Goal: Complete application form

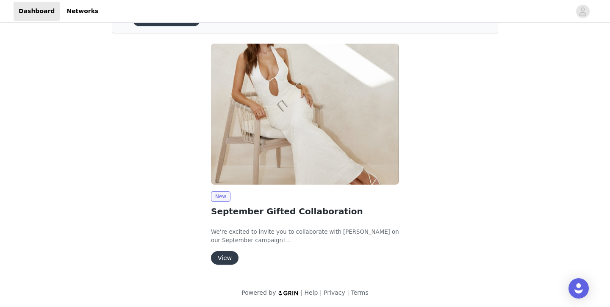
scroll to position [51, 0]
click at [227, 258] on button "View" at bounding box center [225, 259] width 28 height 14
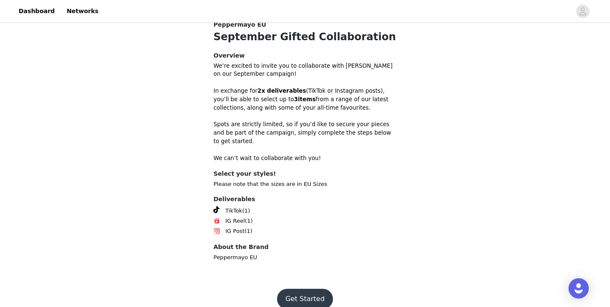
scroll to position [261, 0]
click at [308, 289] on button "Get Started" at bounding box center [305, 299] width 56 height 20
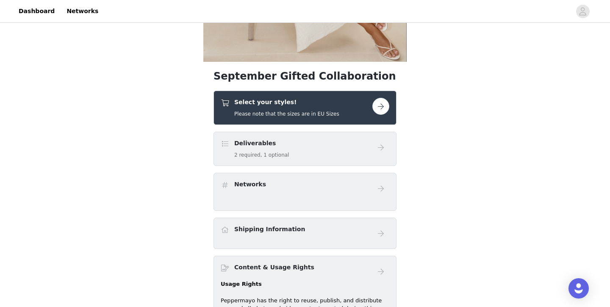
scroll to position [197, 0]
click at [265, 108] on div "Select your styles! Please note that the sizes are in EU Sizes" at bounding box center [286, 107] width 105 height 20
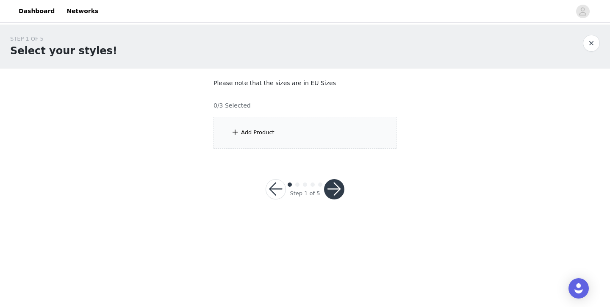
click at [291, 118] on div "Add Product" at bounding box center [305, 133] width 183 height 32
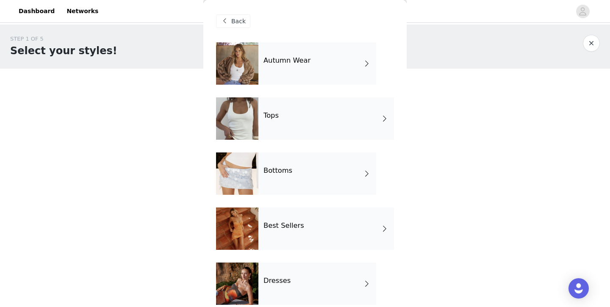
click at [291, 69] on div "Autumn Wear" at bounding box center [317, 63] width 118 height 42
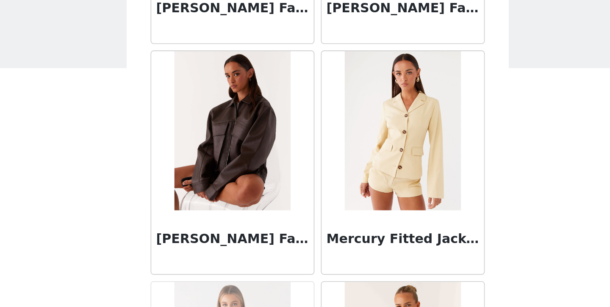
scroll to position [719, 0]
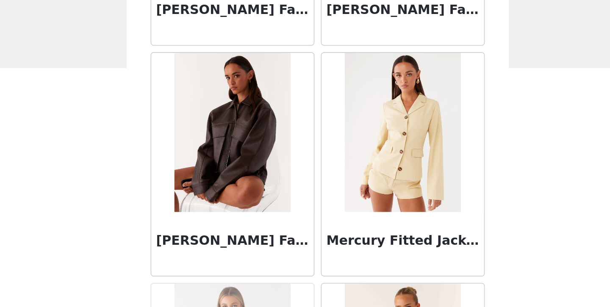
click at [229, 68] on img at bounding box center [259, 103] width 61 height 85
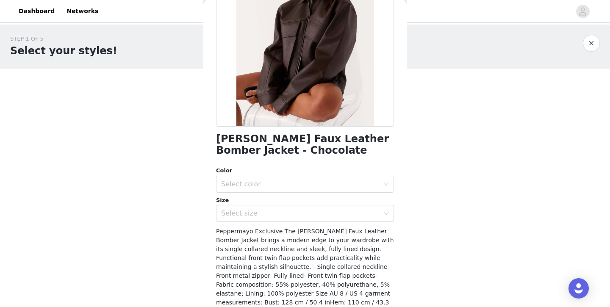
scroll to position [112, 0]
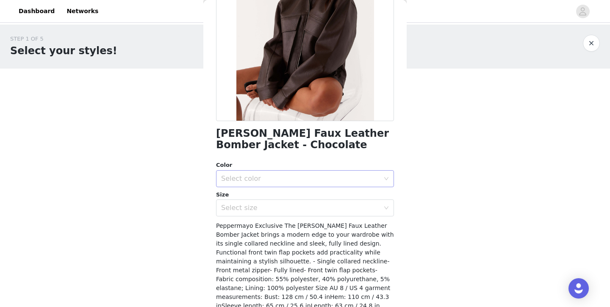
click at [245, 179] on div "Select color" at bounding box center [300, 179] width 158 height 8
click at [243, 197] on li "Chocolate" at bounding box center [305, 197] width 178 height 14
click at [251, 208] on div "Select size" at bounding box center [300, 208] width 158 height 8
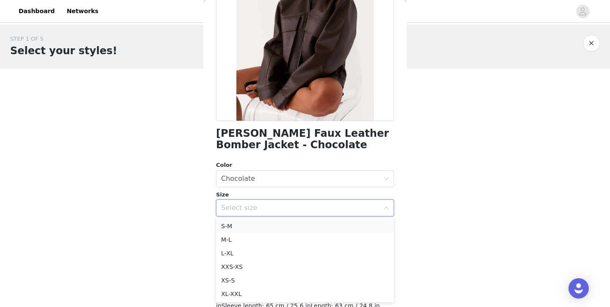
click at [242, 225] on li "S-M" at bounding box center [305, 226] width 178 height 14
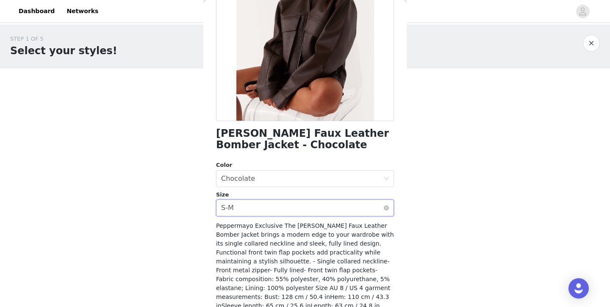
click at [238, 205] on div "Select size S-M" at bounding box center [302, 208] width 162 height 16
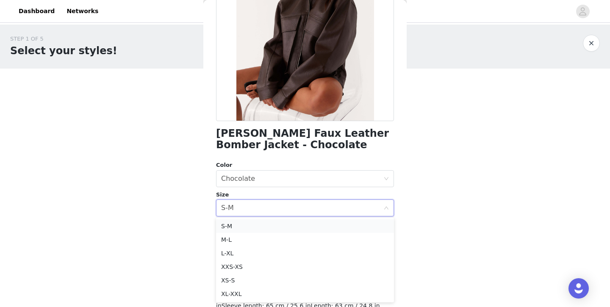
click at [236, 226] on li "S-M" at bounding box center [305, 226] width 178 height 14
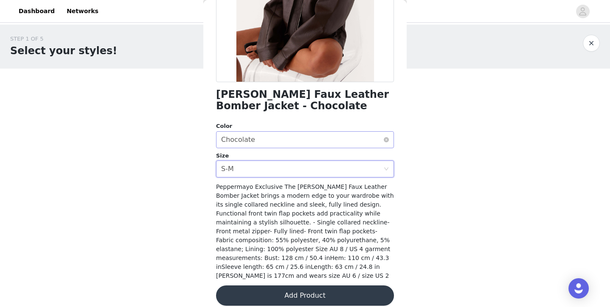
scroll to position [150, 0]
click at [288, 289] on button "Add Product" at bounding box center [305, 296] width 178 height 20
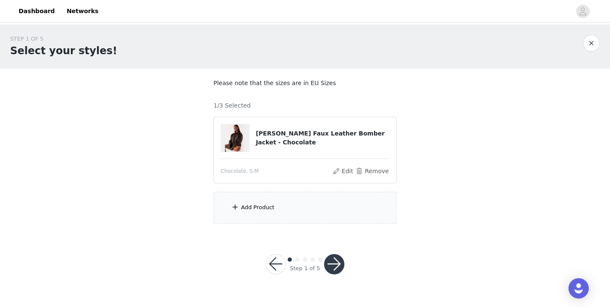
click at [277, 201] on div "Add Product" at bounding box center [305, 208] width 183 height 32
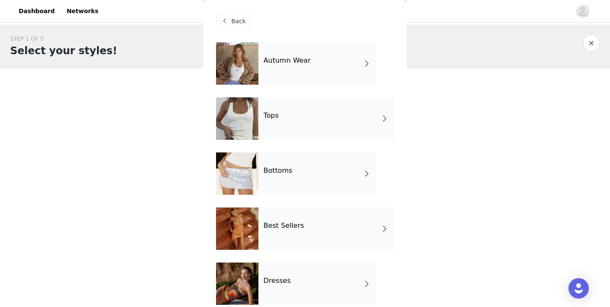
click at [301, 64] on h4 "Autumn Wear" at bounding box center [286, 61] width 47 height 8
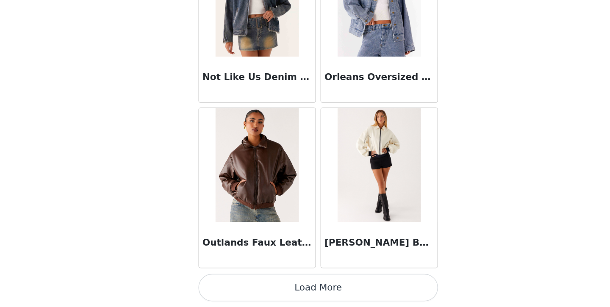
scroll to position [0, 0]
click at [216, 283] on button "Load More" at bounding box center [305, 293] width 178 height 20
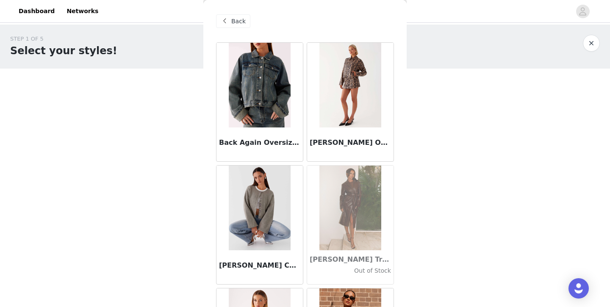
click at [232, 19] on span "Back" at bounding box center [238, 21] width 14 height 9
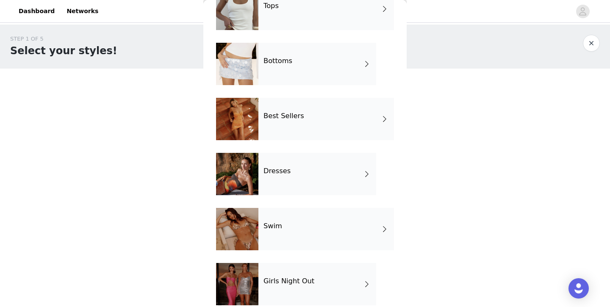
scroll to position [109, 0]
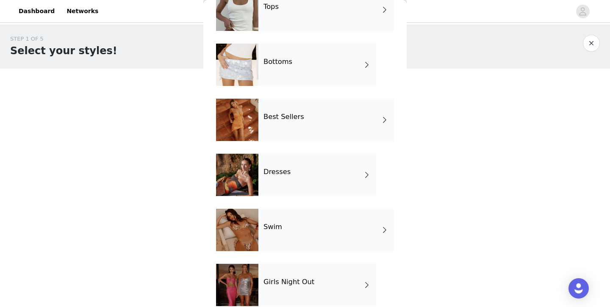
click at [293, 123] on div "Best Sellers" at bounding box center [326, 120] width 136 height 42
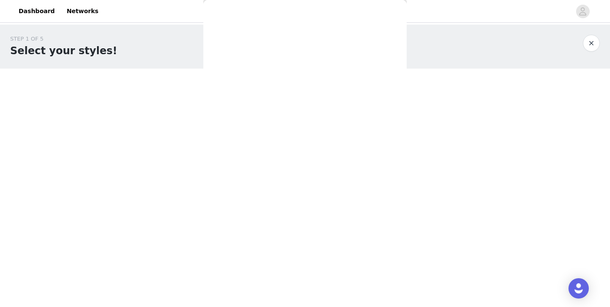
scroll to position [0, 0]
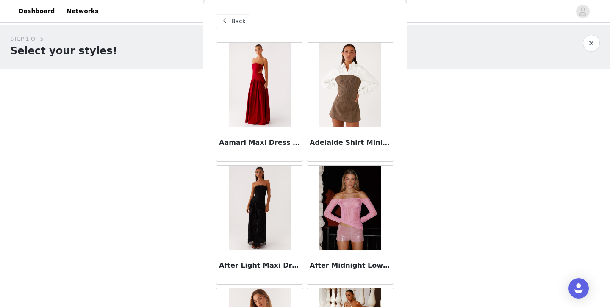
click at [237, 19] on span "Back" at bounding box center [238, 21] width 14 height 9
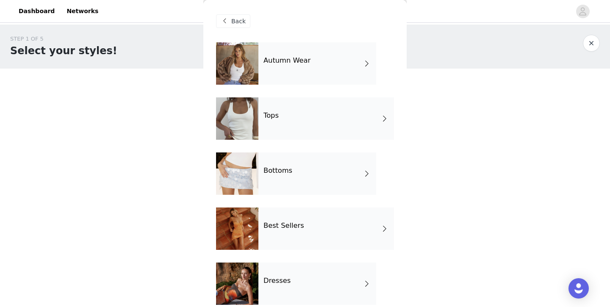
click at [284, 117] on div "Tops" at bounding box center [326, 118] width 136 height 42
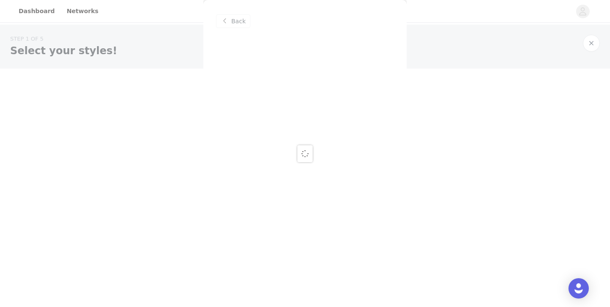
click at [238, 19] on div "Back" at bounding box center [304, 153] width 203 height 307
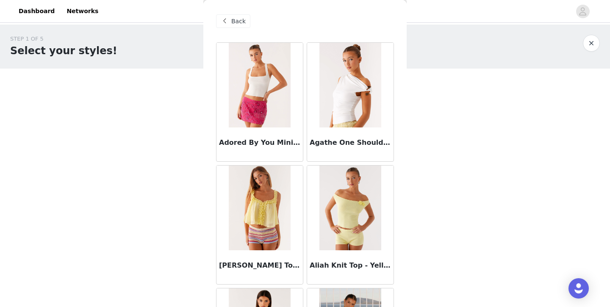
click at [238, 21] on span "Back" at bounding box center [238, 21] width 14 height 9
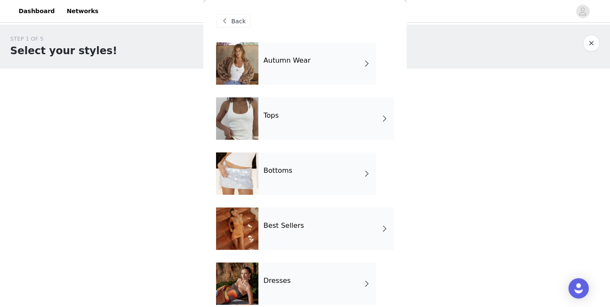
scroll to position [34, 0]
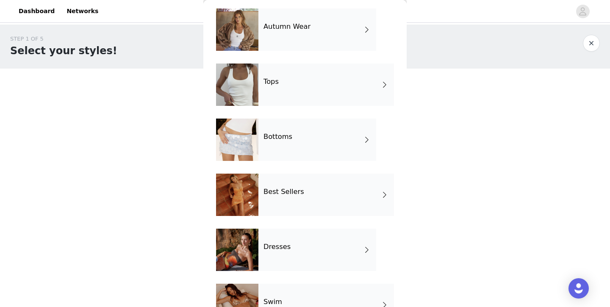
click at [268, 151] on div "Bottoms" at bounding box center [317, 140] width 118 height 42
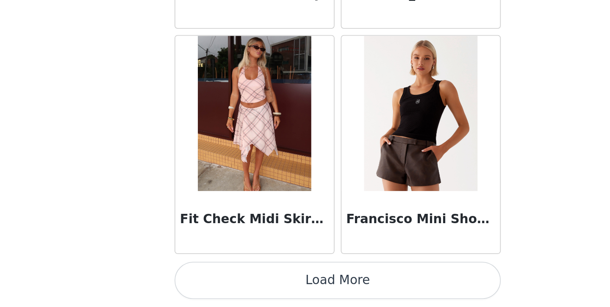
scroll to position [0, 0]
click at [216, 283] on button "Load More" at bounding box center [305, 293] width 178 height 20
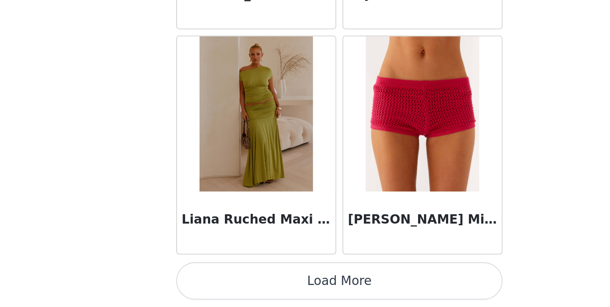
scroll to position [2218, 0]
click at [216, 283] on button "Load More" at bounding box center [305, 293] width 178 height 20
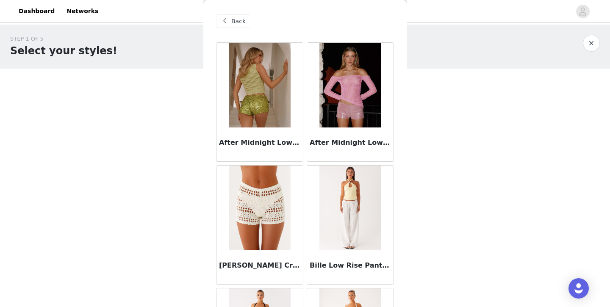
scroll to position [0, 0]
click at [240, 21] on span "Back" at bounding box center [238, 21] width 14 height 9
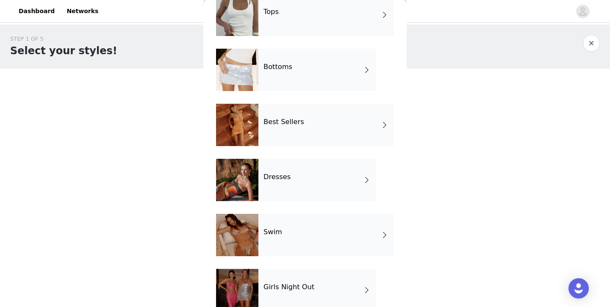
scroll to position [107, 0]
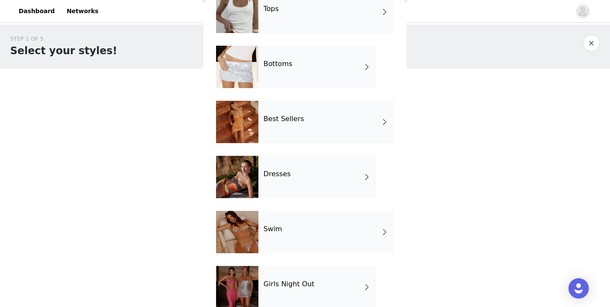
click at [287, 183] on div "Dresses" at bounding box center [317, 177] width 118 height 42
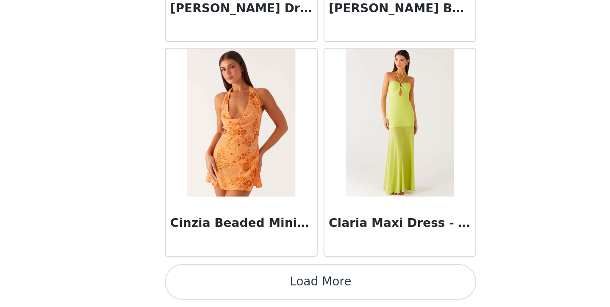
scroll to position [0, 0]
click at [216, 283] on button "Load More" at bounding box center [305, 293] width 178 height 20
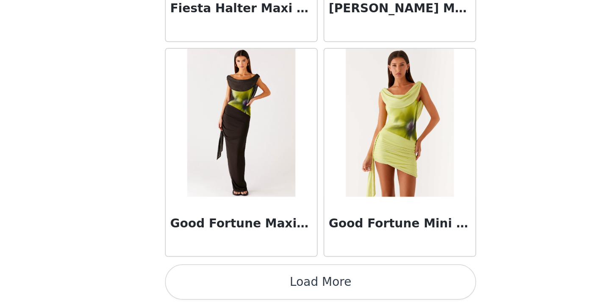
scroll to position [2218, 0]
click at [216, 283] on button "Load More" at bounding box center [305, 293] width 178 height 20
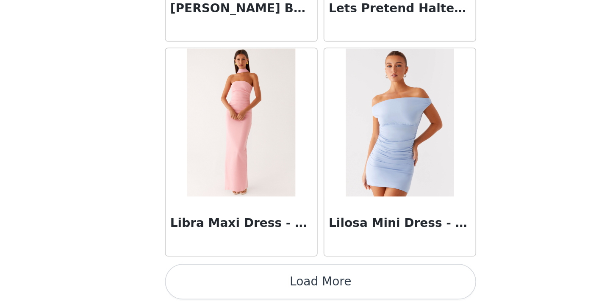
scroll to position [3446, 0]
click at [216, 283] on button "Load More" at bounding box center [305, 293] width 178 height 20
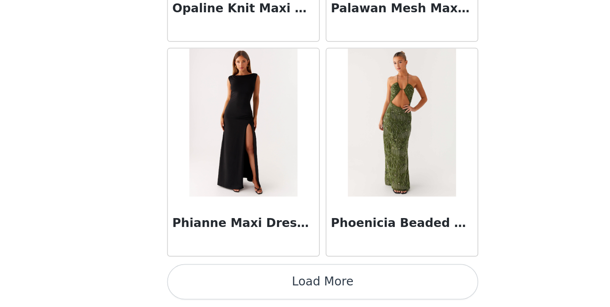
scroll to position [0, 0]
click at [216, 283] on button "Load More" at bounding box center [305, 293] width 178 height 20
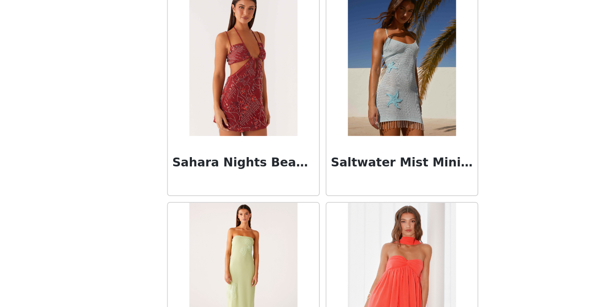
scroll to position [5210, 0]
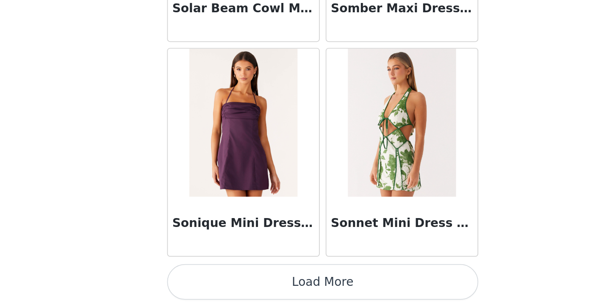
click at [216, 283] on button "Load More" at bounding box center [305, 293] width 178 height 20
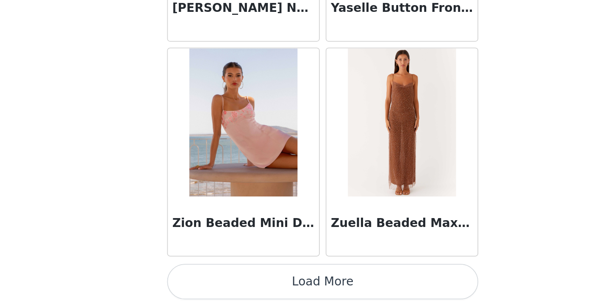
scroll to position [0, 0]
click at [216, 283] on button "Load More" at bounding box center [305, 293] width 178 height 20
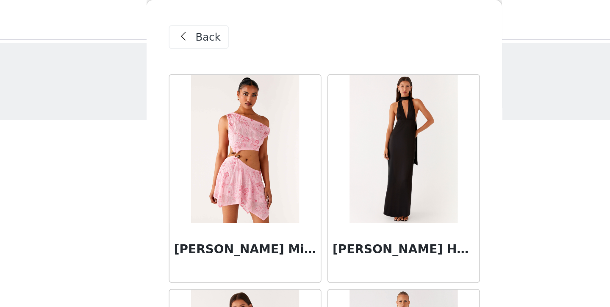
click at [231, 24] on span "Back" at bounding box center [238, 21] width 14 height 9
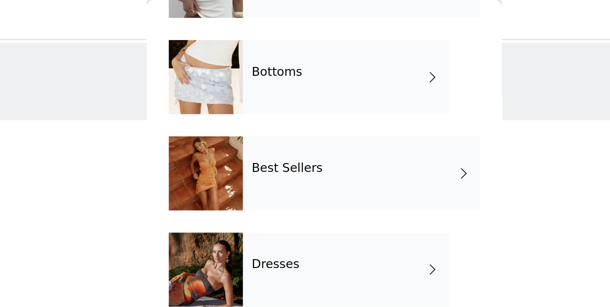
scroll to position [141, 0]
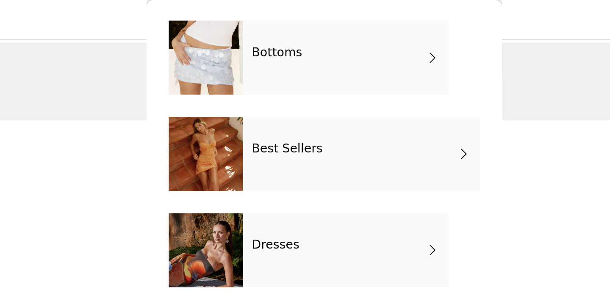
click at [258, 80] on div "Best Sellers" at bounding box center [326, 88] width 136 height 42
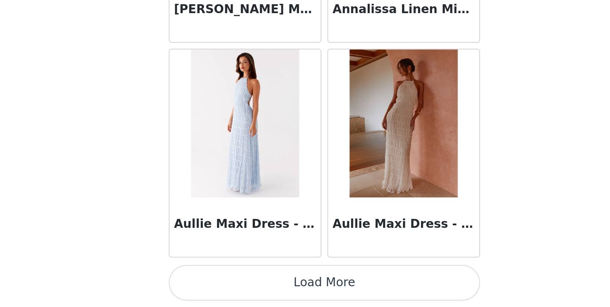
scroll to position [0, 0]
click at [216, 283] on button "Load More" at bounding box center [305, 293] width 178 height 20
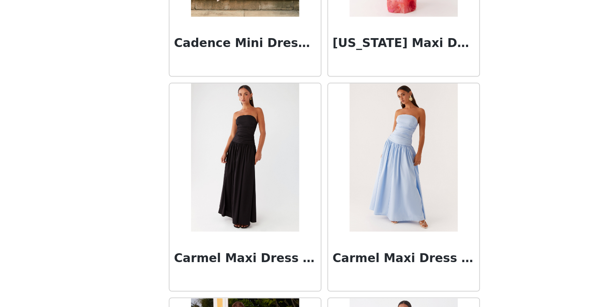
scroll to position [1707, 0]
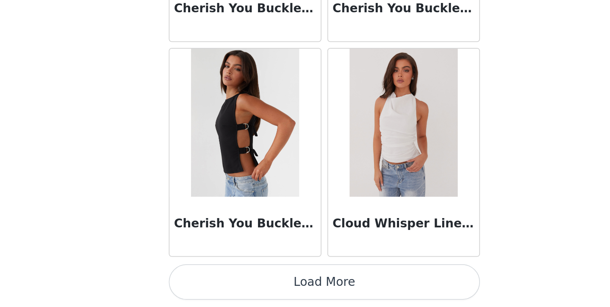
click at [216, 283] on button "Load More" at bounding box center [305, 293] width 178 height 20
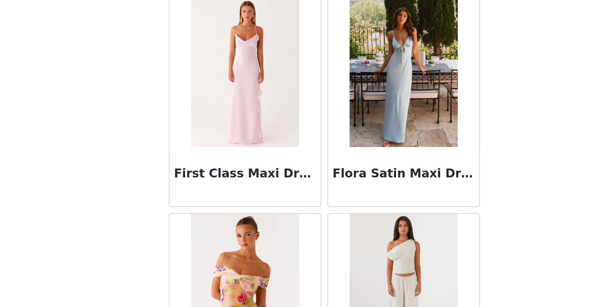
scroll to position [0, 0]
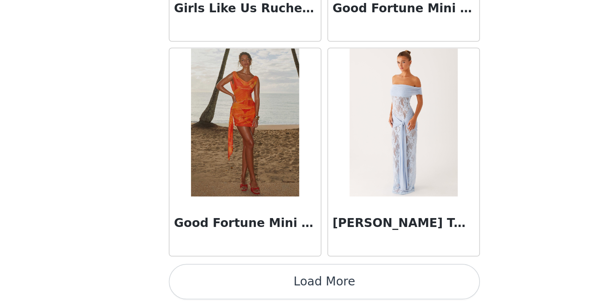
click at [216, 283] on button "Load More" at bounding box center [305, 293] width 178 height 20
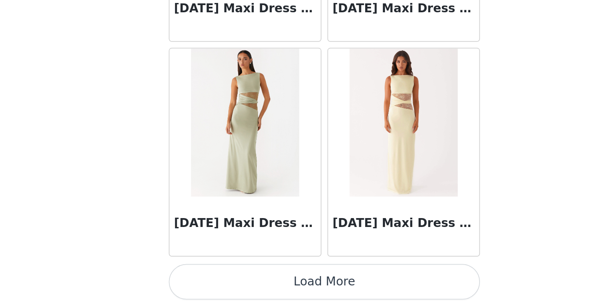
click at [216, 283] on button "Load More" at bounding box center [305, 293] width 178 height 20
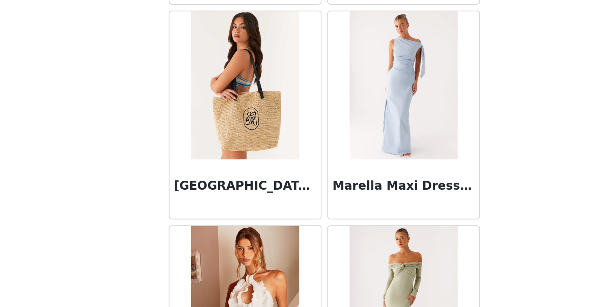
scroll to position [5310, 0]
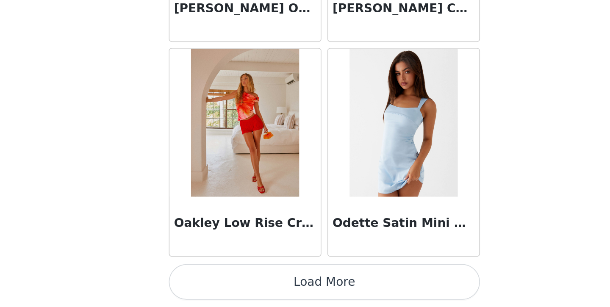
click at [216, 283] on button "Load More" at bounding box center [305, 293] width 178 height 20
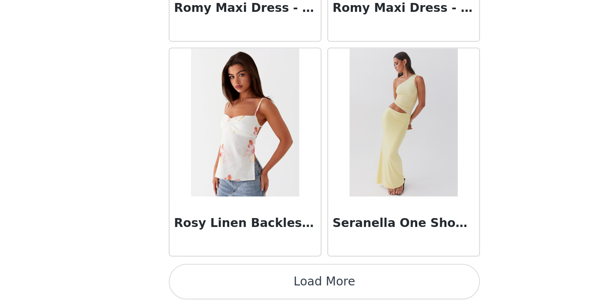
scroll to position [7132, 0]
click at [216, 283] on button "Load More" at bounding box center [305, 293] width 178 height 20
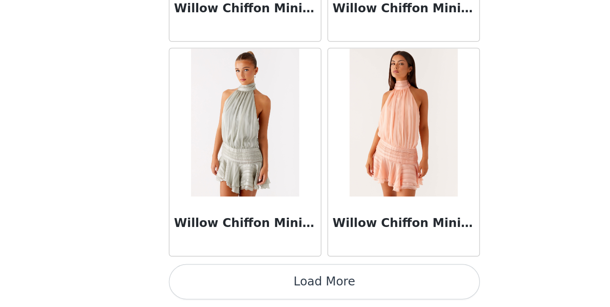
scroll to position [0, 0]
click at [216, 283] on button "Load More" at bounding box center [305, 293] width 178 height 20
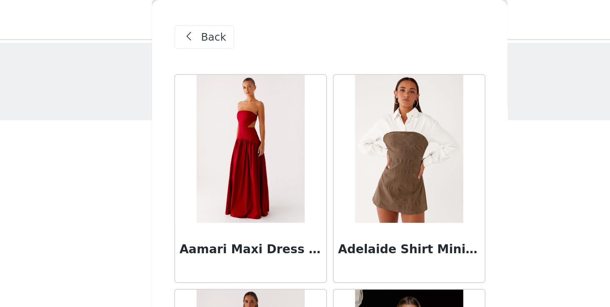
click at [231, 24] on span "Back" at bounding box center [238, 21] width 14 height 9
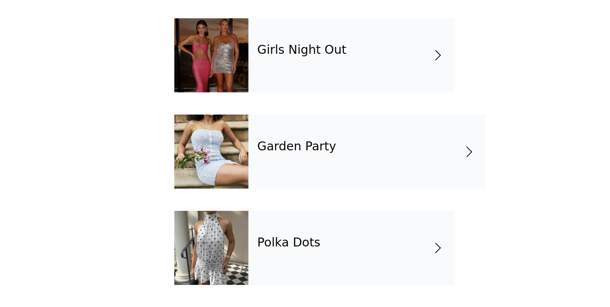
click at [258, 197] on div "Garden Party" at bounding box center [326, 218] width 136 height 42
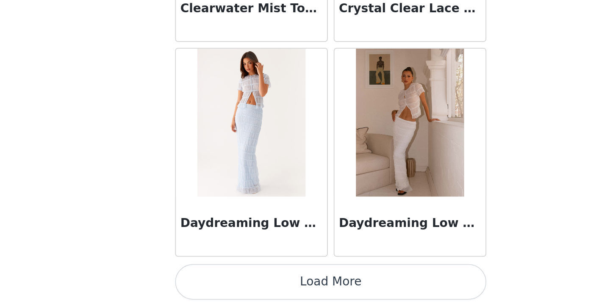
click at [216, 283] on button "Load More" at bounding box center [305, 293] width 178 height 20
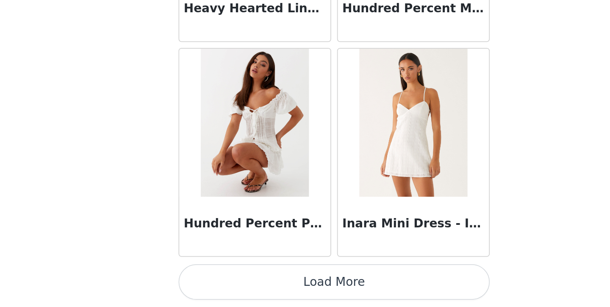
click at [216, 283] on button "Load More" at bounding box center [305, 293] width 178 height 20
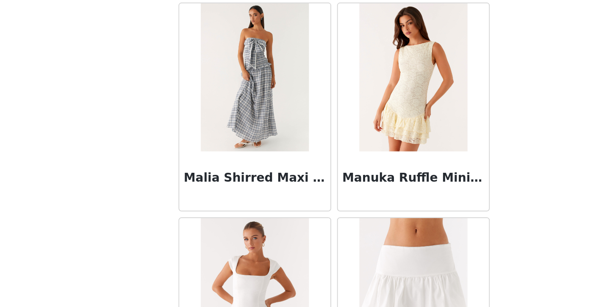
scroll to position [3225, 0]
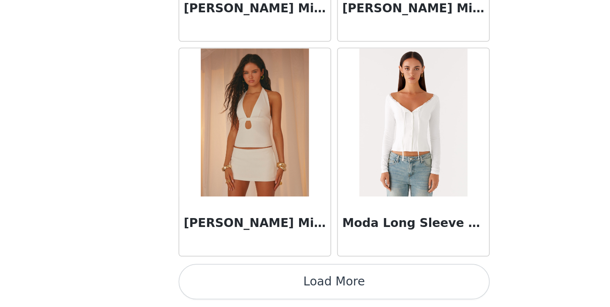
click at [216, 283] on button "Load More" at bounding box center [305, 293] width 178 height 20
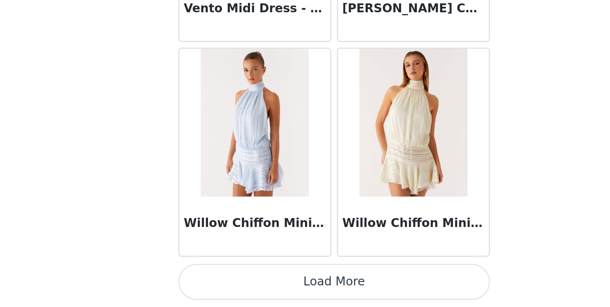
scroll to position [4675, 0]
click at [216, 283] on button "Load More" at bounding box center [305, 293] width 178 height 20
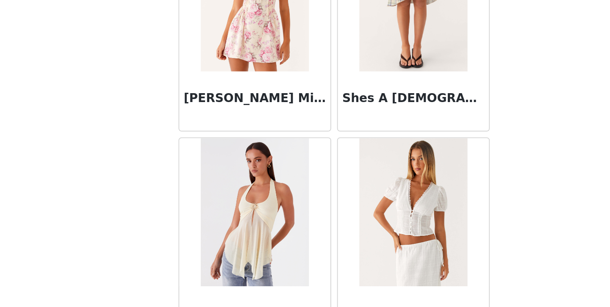
scroll to position [0, 0]
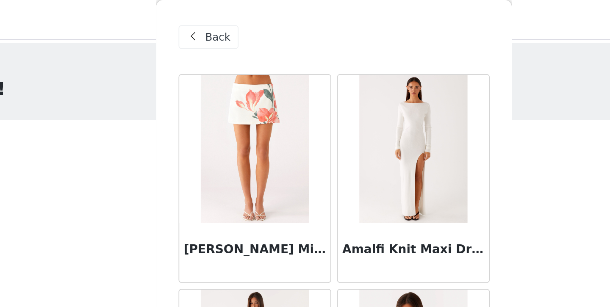
click at [219, 21] on span at bounding box center [224, 21] width 10 height 10
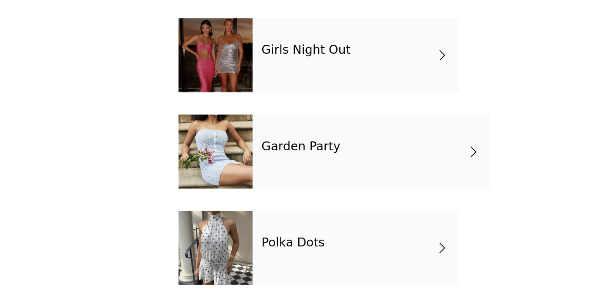
click at [258, 252] on div "Polka Dots" at bounding box center [317, 273] width 118 height 42
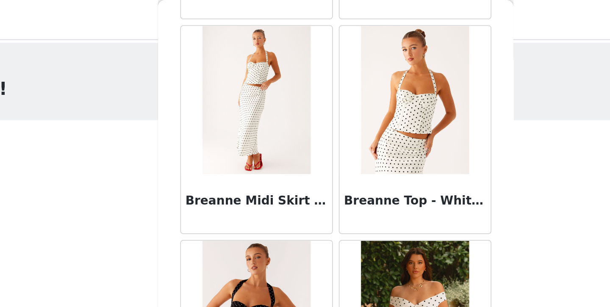
scroll to position [395, 0]
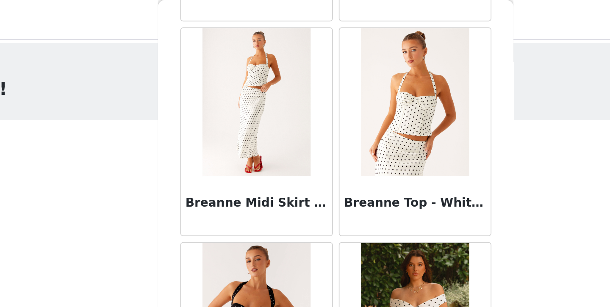
click at [229, 70] on img at bounding box center [259, 58] width 61 height 85
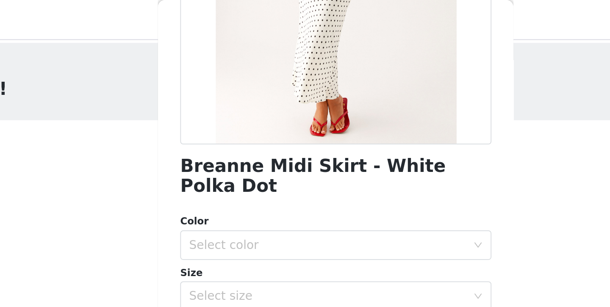
scroll to position [148, 0]
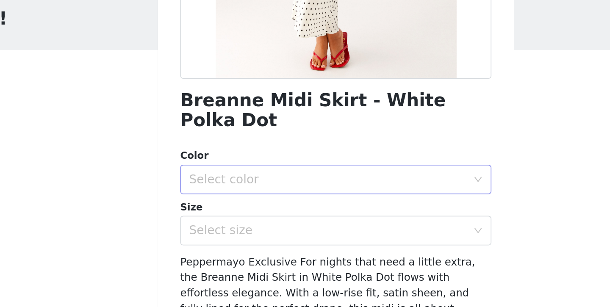
click at [221, 139] on div "Select color" at bounding box center [300, 143] width 158 height 8
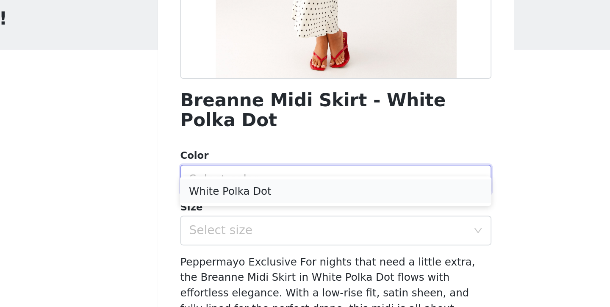
click at [216, 143] on li "White Polka Dot" at bounding box center [305, 150] width 178 height 14
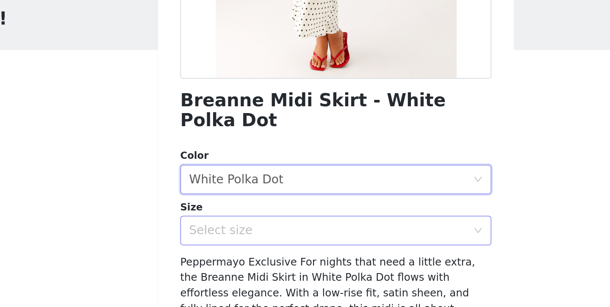
click at [221, 168] on div "Select size" at bounding box center [300, 172] width 158 height 8
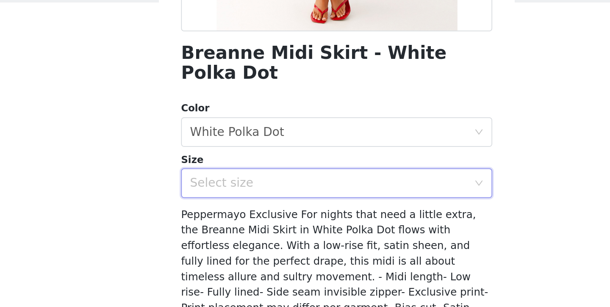
click at [221, 168] on div "Select size" at bounding box center [300, 172] width 158 height 8
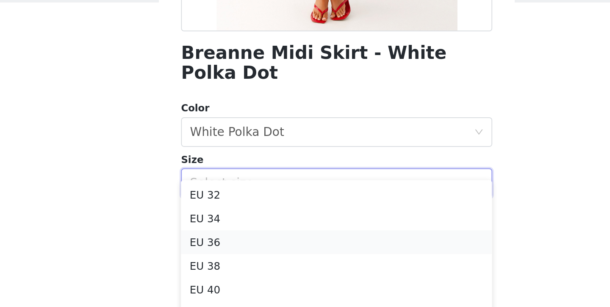
click at [216, 199] on li "EU 36" at bounding box center [305, 206] width 178 height 14
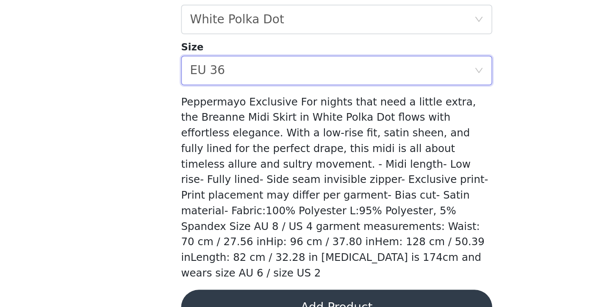
scroll to position [0, 0]
click at [216, 297] on button "Add Product" at bounding box center [305, 307] width 178 height 20
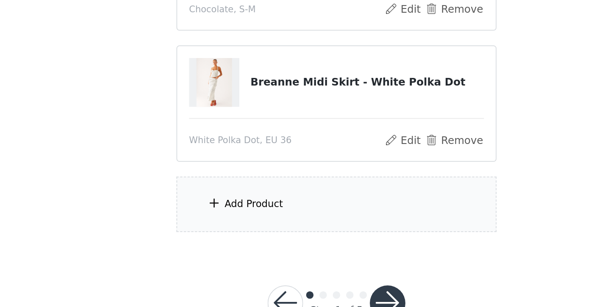
scroll to position [35, 0]
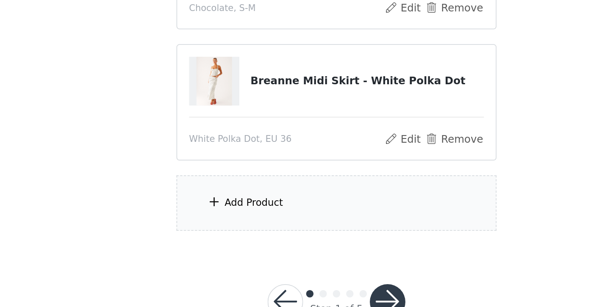
click at [241, 243] on div "Add Product" at bounding box center [257, 247] width 33 height 8
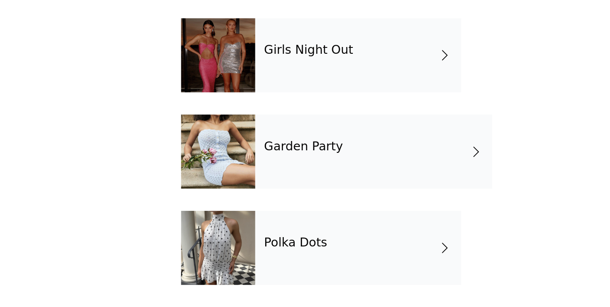
scroll to position [231, 0]
click at [263, 266] on h4 "Polka Dots" at bounding box center [281, 270] width 36 height 8
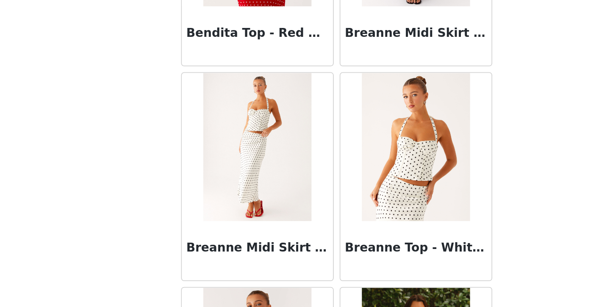
scroll to position [263, 0]
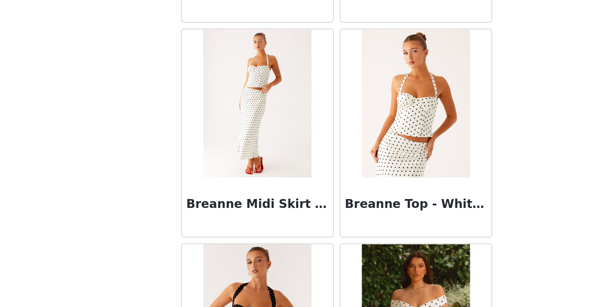
click at [319, 148] on img at bounding box center [349, 190] width 61 height 85
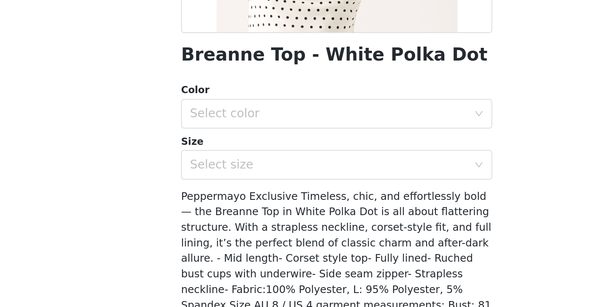
scroll to position [83, 0]
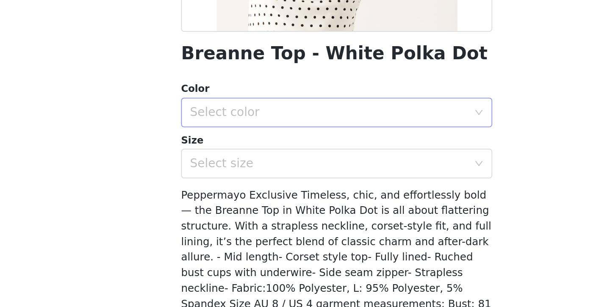
click at [221, 191] on div "Select color" at bounding box center [300, 195] width 158 height 8
click at [216, 207] on li "White Polka Dot" at bounding box center [305, 214] width 178 height 14
click at [221, 221] on div "Select size" at bounding box center [300, 225] width 158 height 8
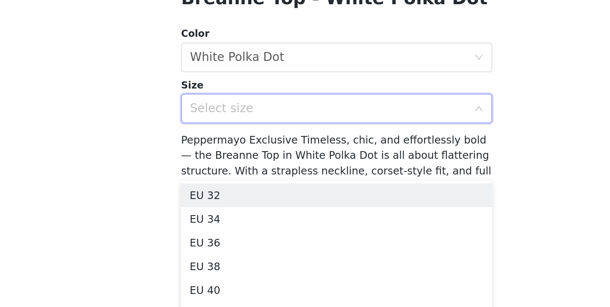
scroll to position [115, 0]
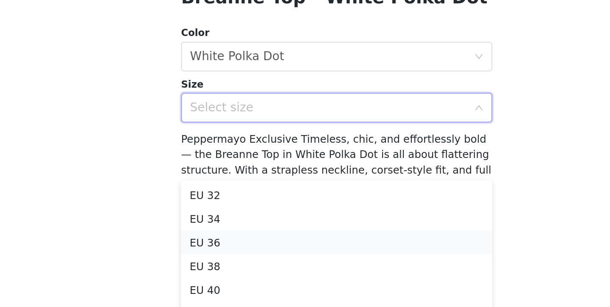
click at [216, 263] on li "EU 36" at bounding box center [305, 270] width 178 height 14
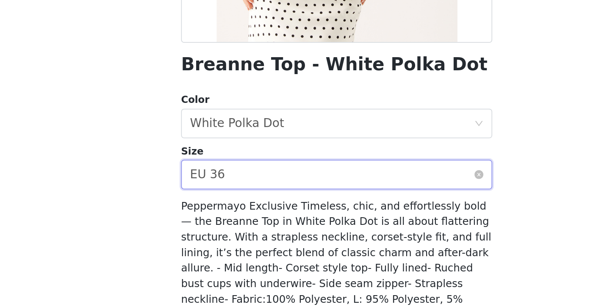
scroll to position [62, 0]
click at [221, 223] on div "Select size EU 36" at bounding box center [302, 231] width 162 height 16
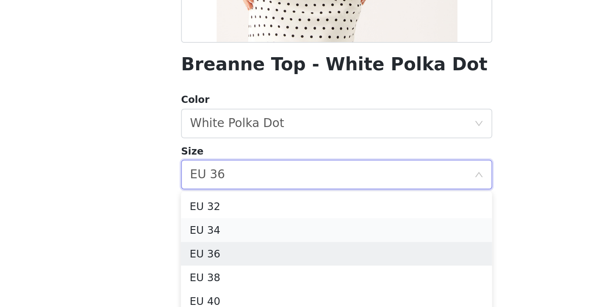
click at [216, 256] on li "EU 34" at bounding box center [305, 263] width 178 height 14
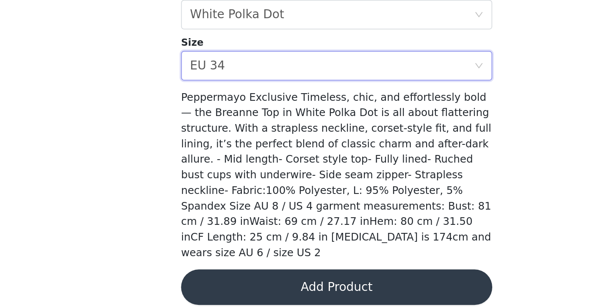
scroll to position [139, 0]
click at [216, 286] on button "Add Product" at bounding box center [305, 296] width 178 height 20
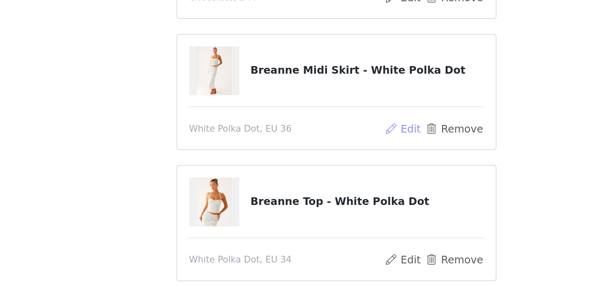
click at [332, 156] on button "Edit" at bounding box center [343, 161] width 22 height 10
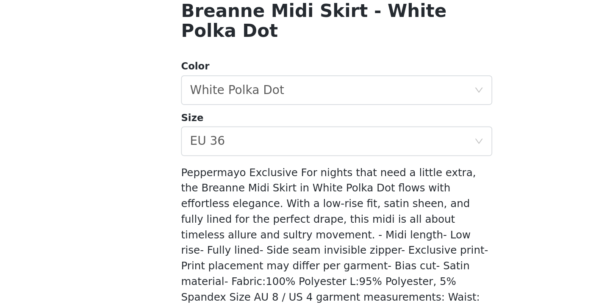
scroll to position [148, 0]
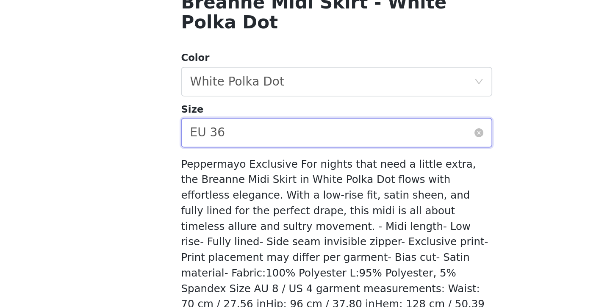
click at [221, 164] on div "Select size EU 36" at bounding box center [302, 172] width 162 height 16
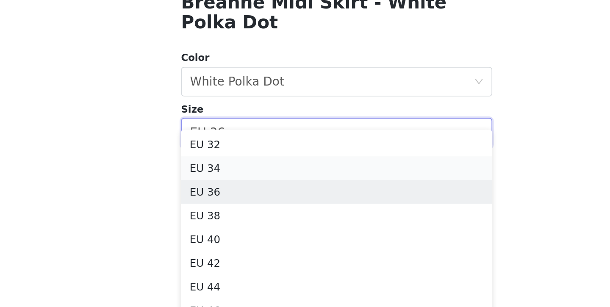
click at [216, 186] on li "EU 34" at bounding box center [305, 193] width 178 height 14
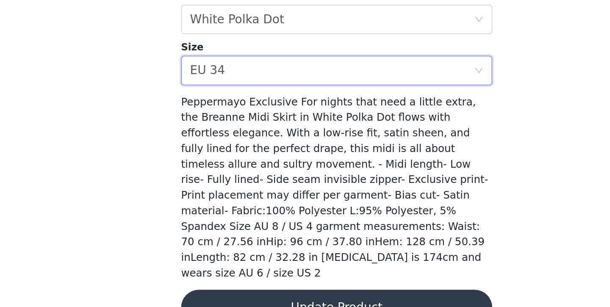
scroll to position [83, 0]
click at [216, 297] on button "Update Product" at bounding box center [305, 307] width 178 height 20
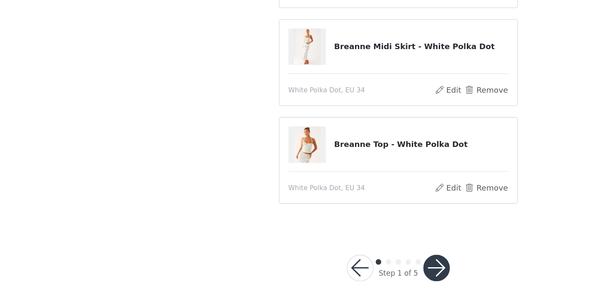
click at [332, 267] on button "button" at bounding box center [334, 277] width 20 height 20
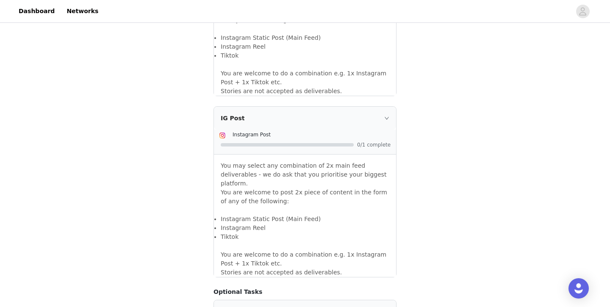
scroll to position [653, 0]
click at [385, 114] on icon "icon: right" at bounding box center [386, 116] width 5 height 5
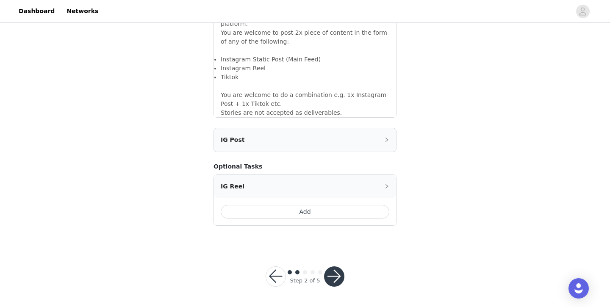
scroll to position [606, 0]
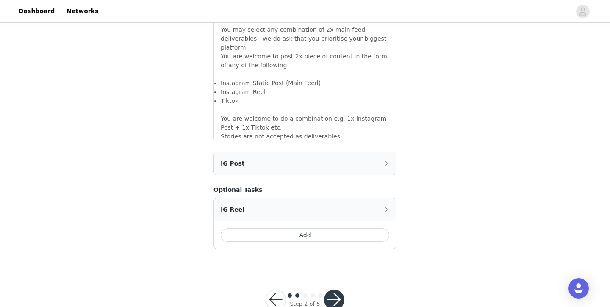
click at [385, 161] on icon "icon: right" at bounding box center [386, 163] width 5 height 5
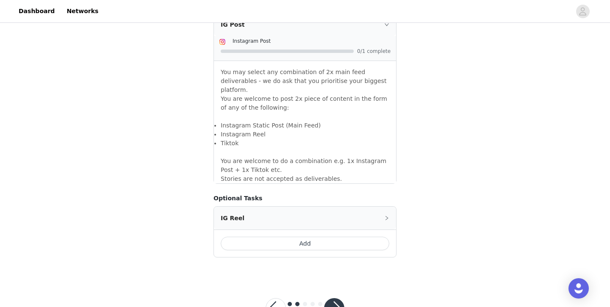
scroll to position [745, 0]
click at [336, 299] on button "button" at bounding box center [334, 309] width 20 height 20
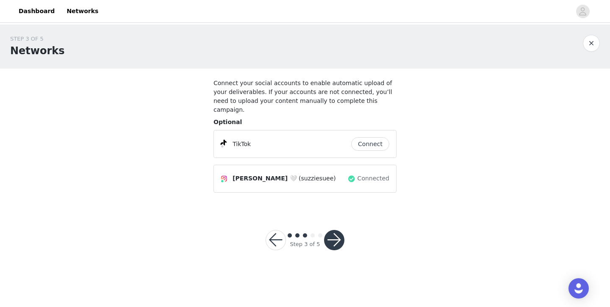
click at [335, 232] on button "button" at bounding box center [334, 240] width 20 height 20
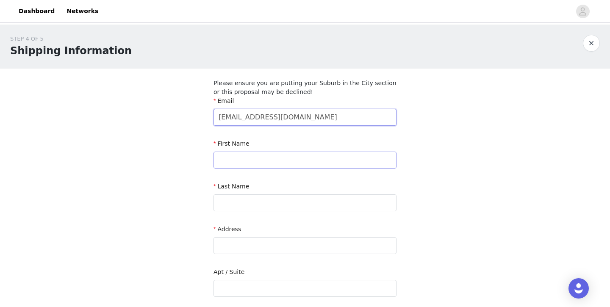
type input "[EMAIL_ADDRESS][DOMAIN_NAME]"
type input "[PERSON_NAME]"
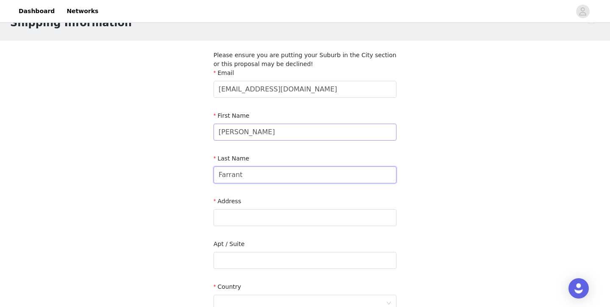
scroll to position [52, 0]
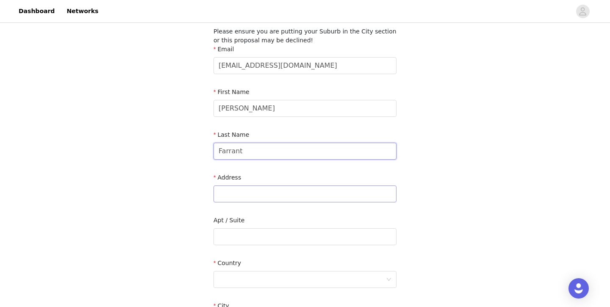
type input "Farrant"
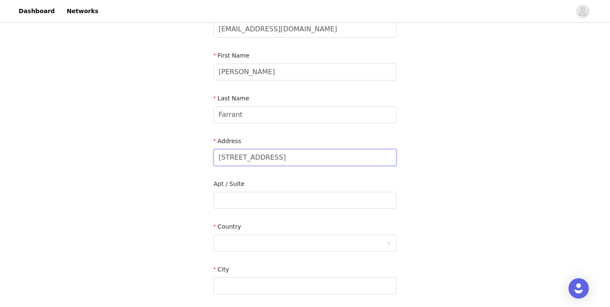
scroll to position [108, 0]
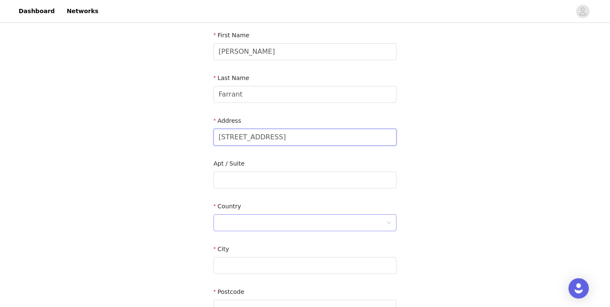
type input "[STREET_ADDRESS]"
click at [235, 222] on div at bounding box center [302, 223] width 167 height 16
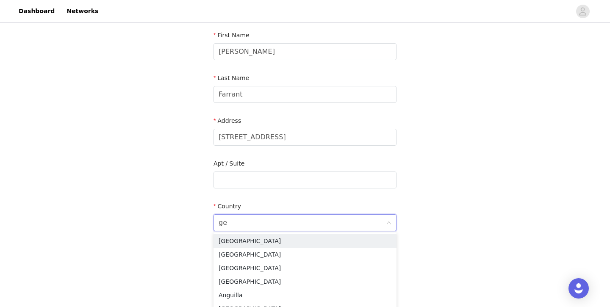
type input "ger"
click at [241, 255] on li "[GEOGRAPHIC_DATA]" at bounding box center [305, 255] width 183 height 14
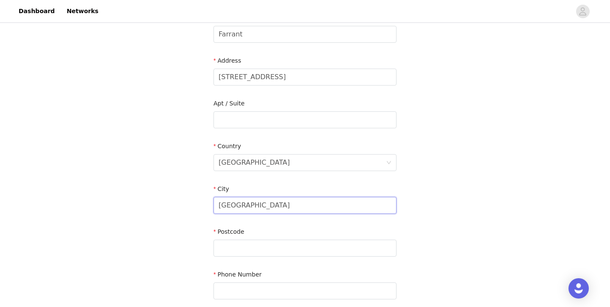
scroll to position [175, 0]
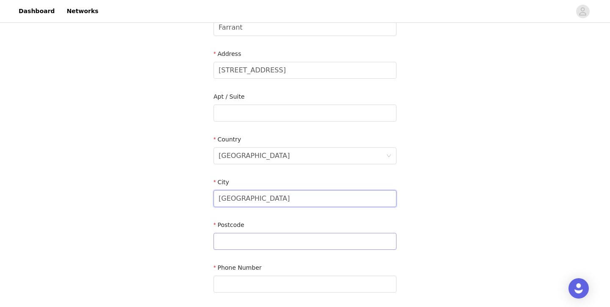
type input "[GEOGRAPHIC_DATA]"
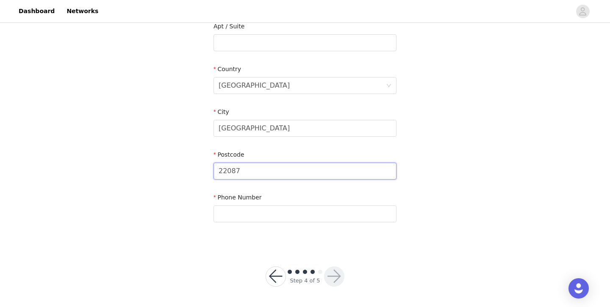
scroll to position [245, 0]
type input "22087"
type input "[PHONE_NUMBER]"
click at [338, 282] on button "button" at bounding box center [334, 277] width 20 height 20
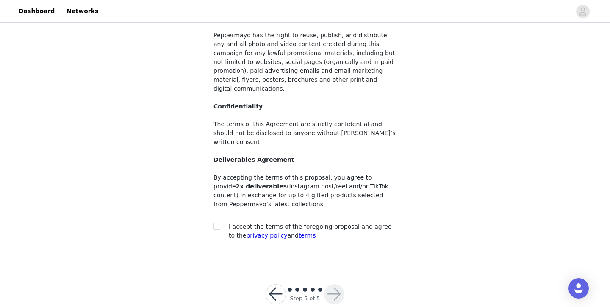
scroll to position [84, 0]
click at [218, 223] on input "checkbox" at bounding box center [217, 226] width 6 height 6
checkbox input "true"
click at [332, 285] on button "button" at bounding box center [334, 295] width 20 height 20
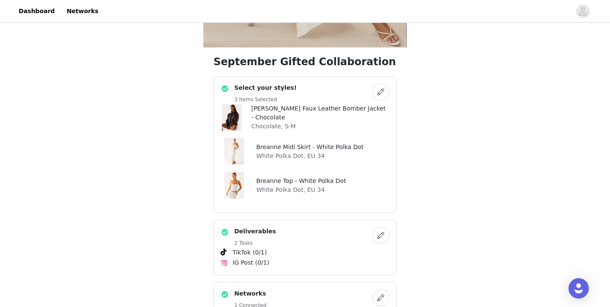
scroll to position [214, 0]
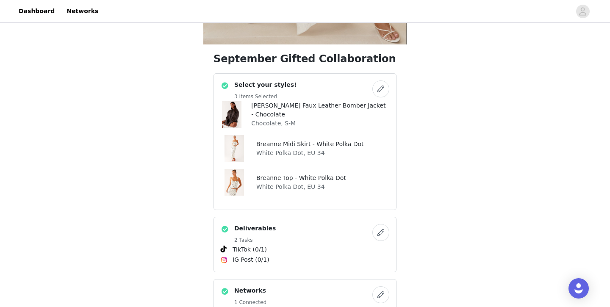
click at [385, 89] on button "button" at bounding box center [380, 88] width 17 height 17
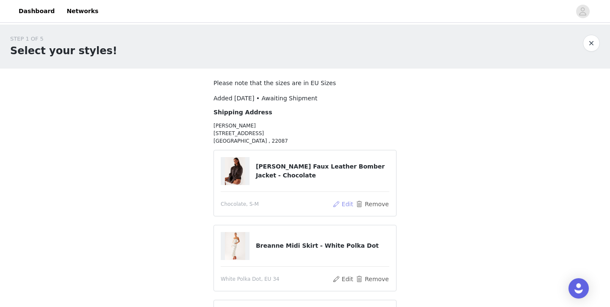
click at [345, 206] on button "Edit" at bounding box center [343, 204] width 22 height 10
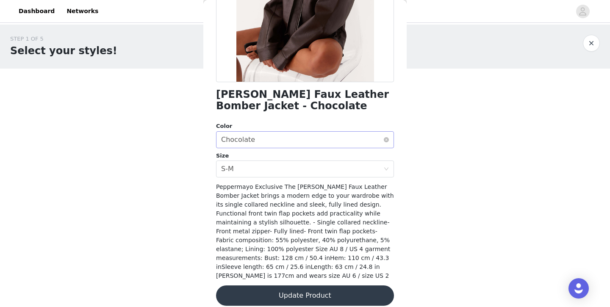
scroll to position [150, 0]
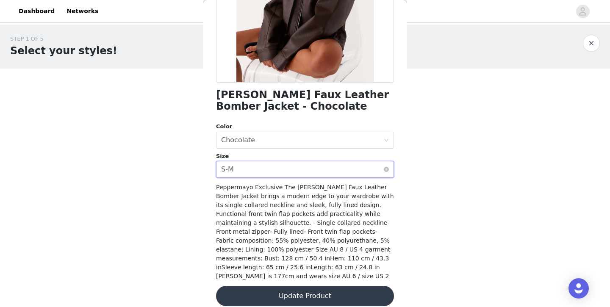
click at [279, 172] on div "Select size S-M" at bounding box center [302, 169] width 162 height 16
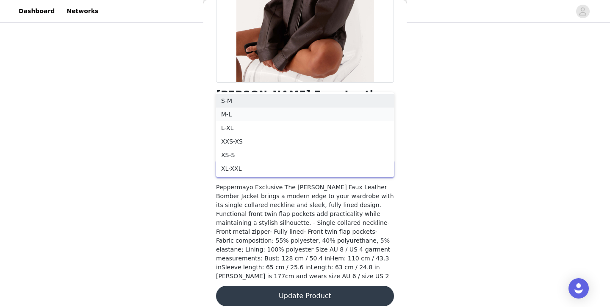
scroll to position [90, 0]
click at [425, 137] on div "STEP 1 OF 5 Select your styles! Please note that the sizes are in EU Sizes Adde…" at bounding box center [305, 115] width 610 height 360
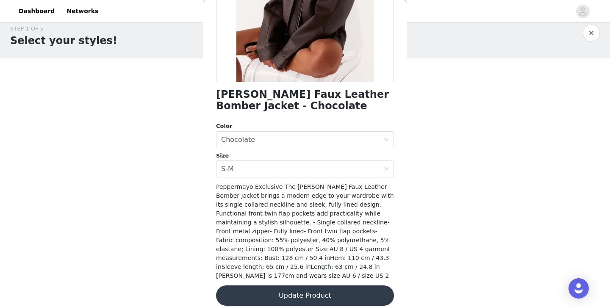
scroll to position [150, 0]
click at [591, 33] on button "button" at bounding box center [591, 33] width 17 height 17
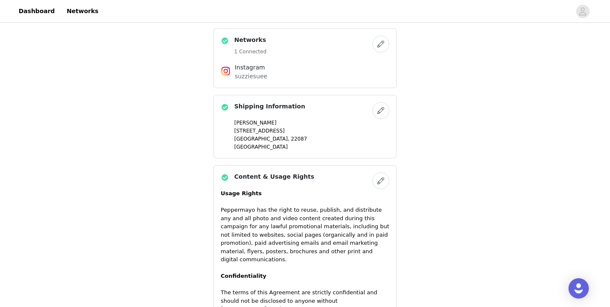
scroll to position [464, 0]
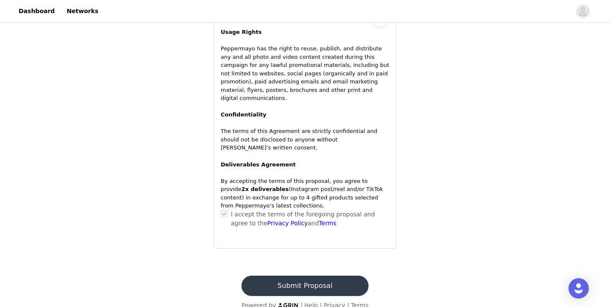
click at [345, 276] on button "Submit Proposal" at bounding box center [304, 286] width 127 height 20
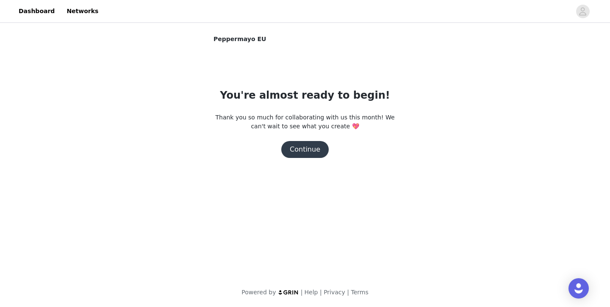
scroll to position [0, 0]
click at [309, 149] on button "Continue" at bounding box center [304, 149] width 47 height 17
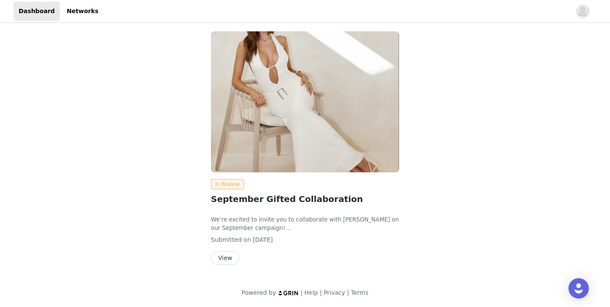
scroll to position [63, 0]
